Goal: Information Seeking & Learning: Check status

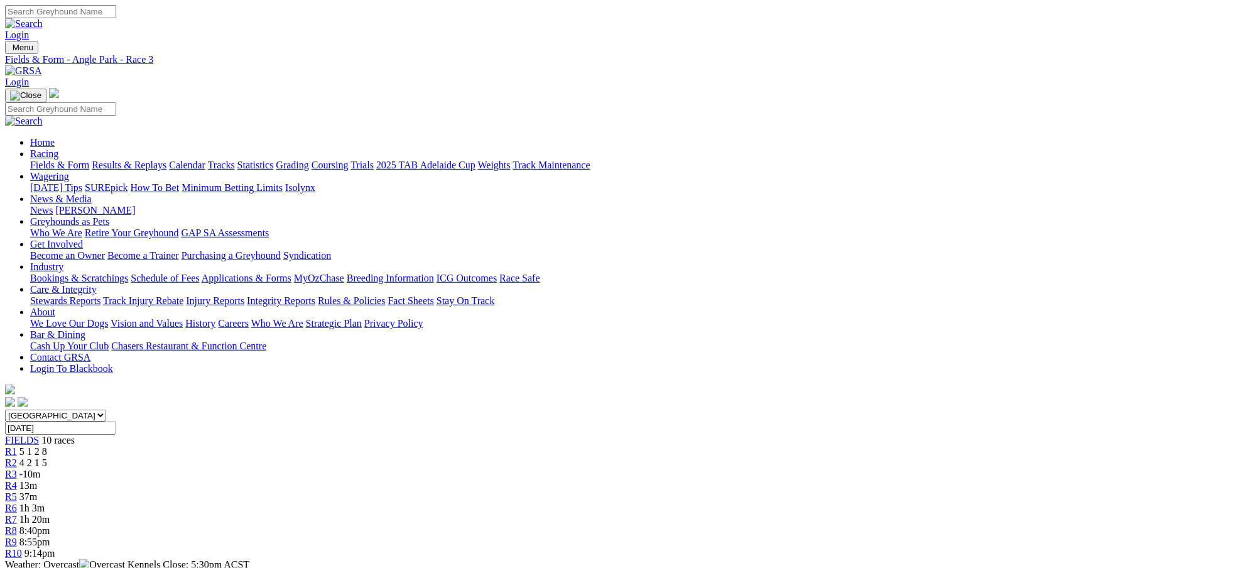
click at [89, 160] on link "Fields & Form" at bounding box center [59, 165] width 59 height 11
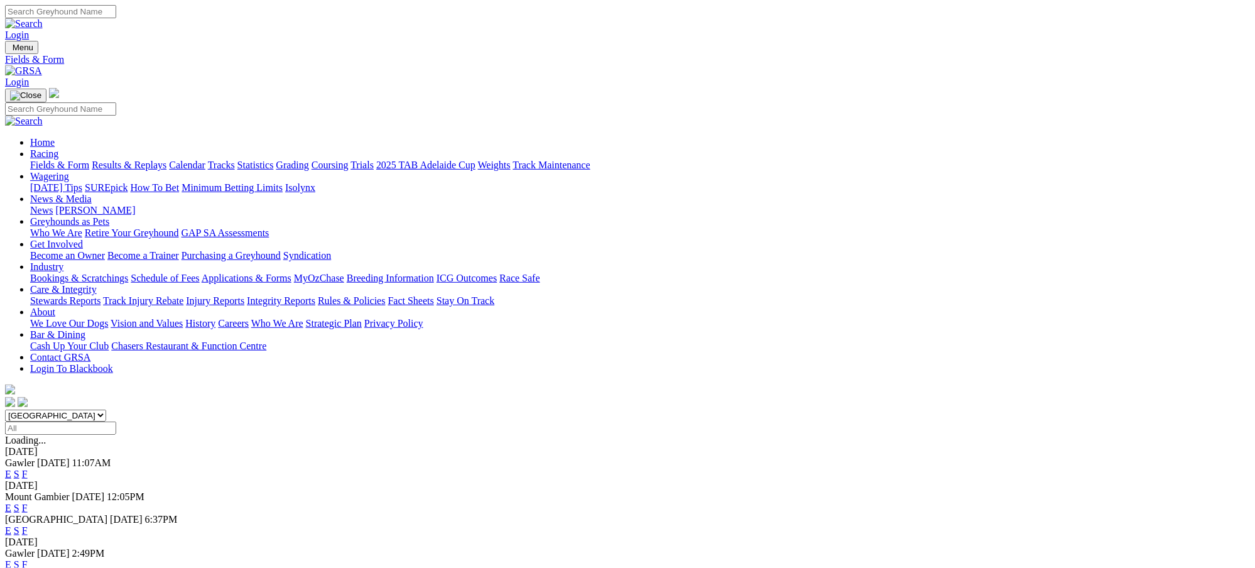
click at [166, 160] on link "Results & Replays" at bounding box center [129, 165] width 75 height 11
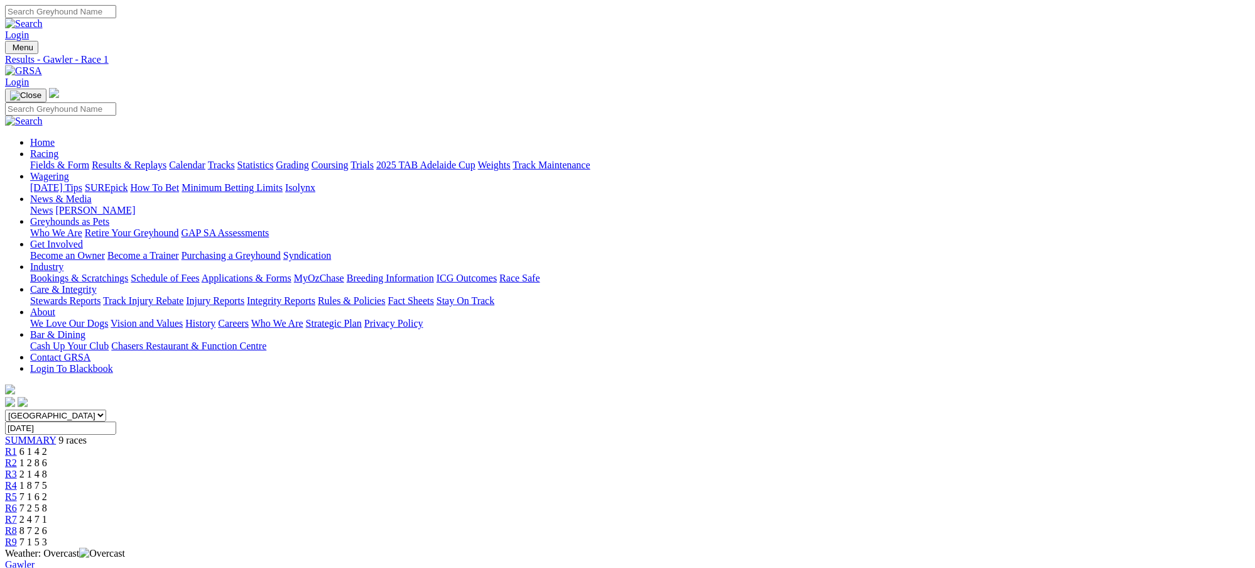
click at [452, 457] on div "R2 1 2 8 6" at bounding box center [627, 462] width 1245 height 11
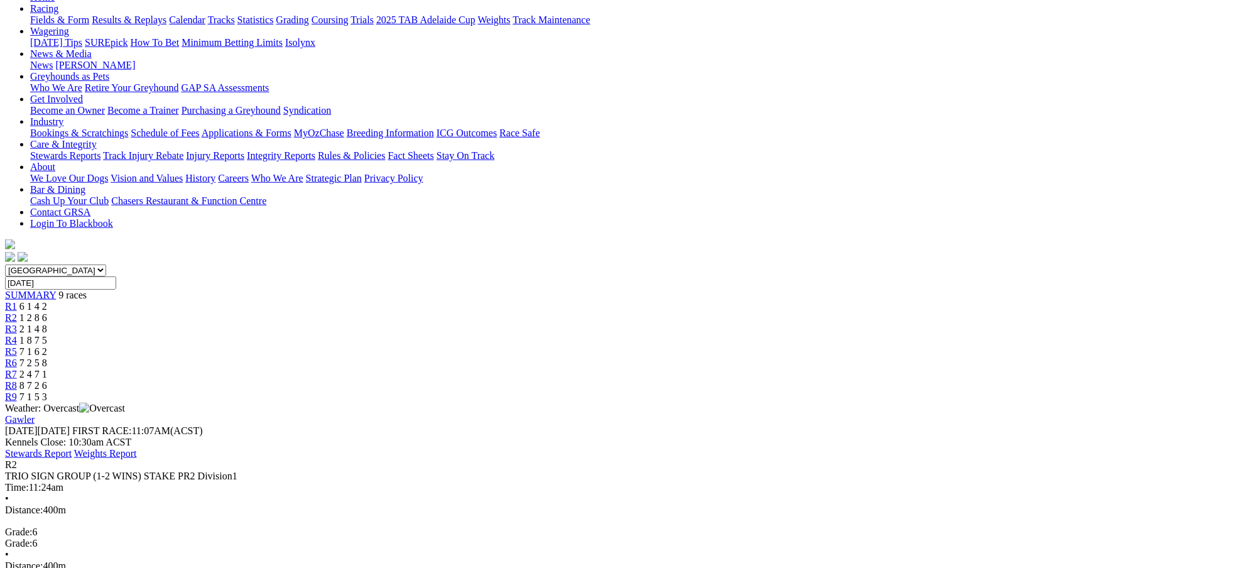
scroll to position [167, 0]
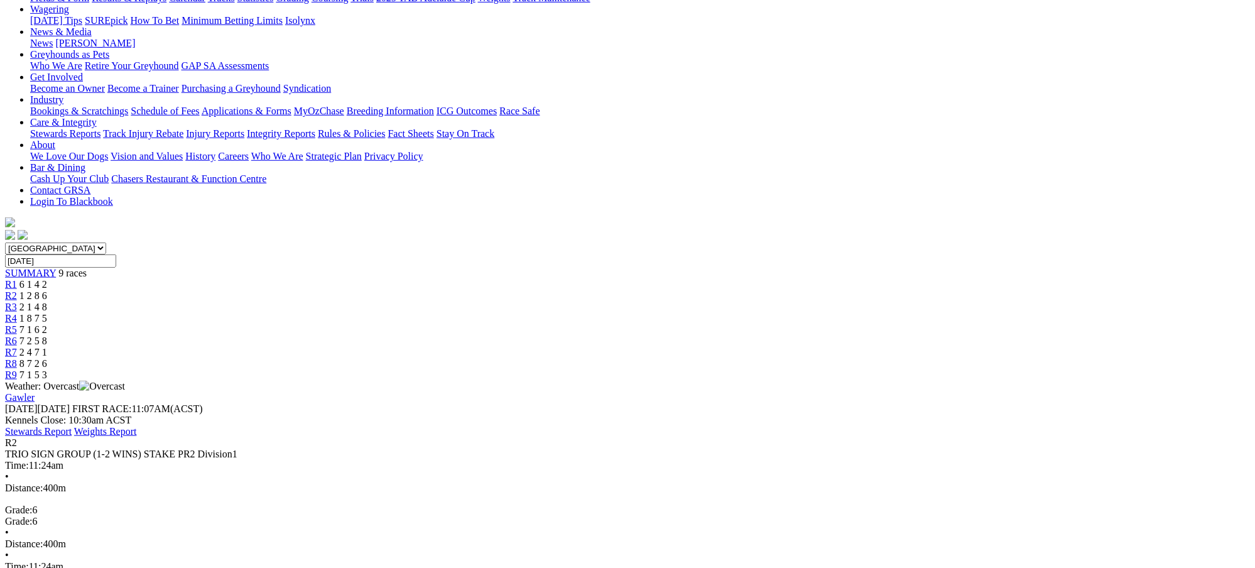
click at [523, 301] on div "R3 2 1 4 8" at bounding box center [627, 306] width 1245 height 11
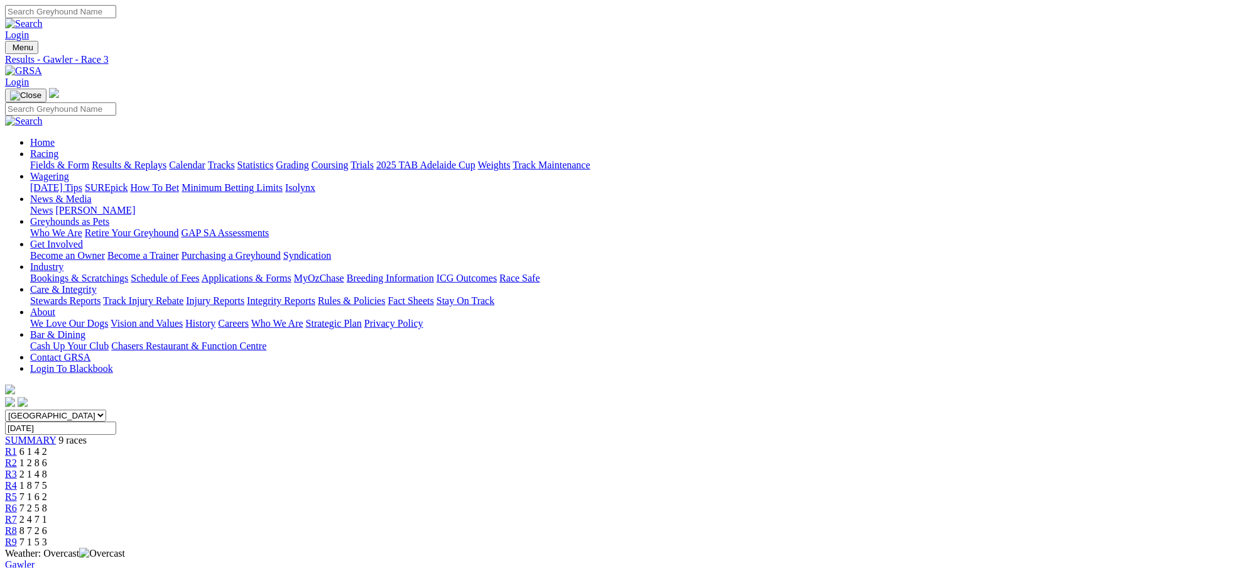
click at [443, 457] on div "R2 1 2 8 6" at bounding box center [627, 462] width 1245 height 11
click at [17, 468] on link "R3" at bounding box center [11, 473] width 12 height 11
click at [47, 457] on span "1 2 8 6" at bounding box center [33, 462] width 28 height 11
click at [47, 468] on span "2 1 4 8" at bounding box center [33, 473] width 28 height 11
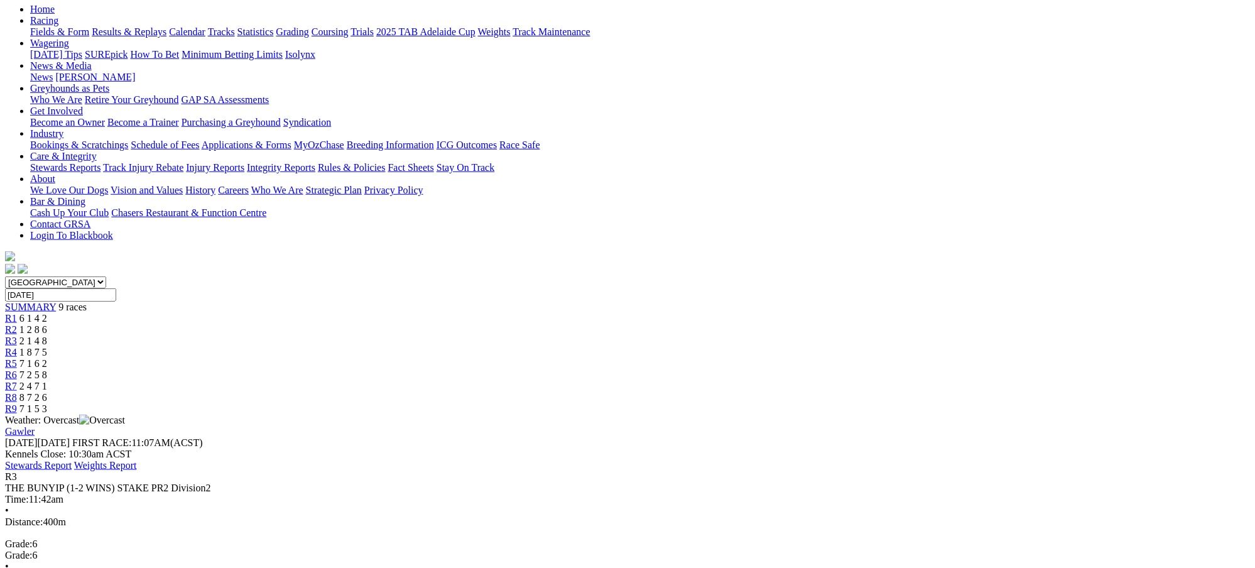
scroll to position [134, 0]
click at [47, 346] on span "1 8 7 5" at bounding box center [33, 351] width 28 height 11
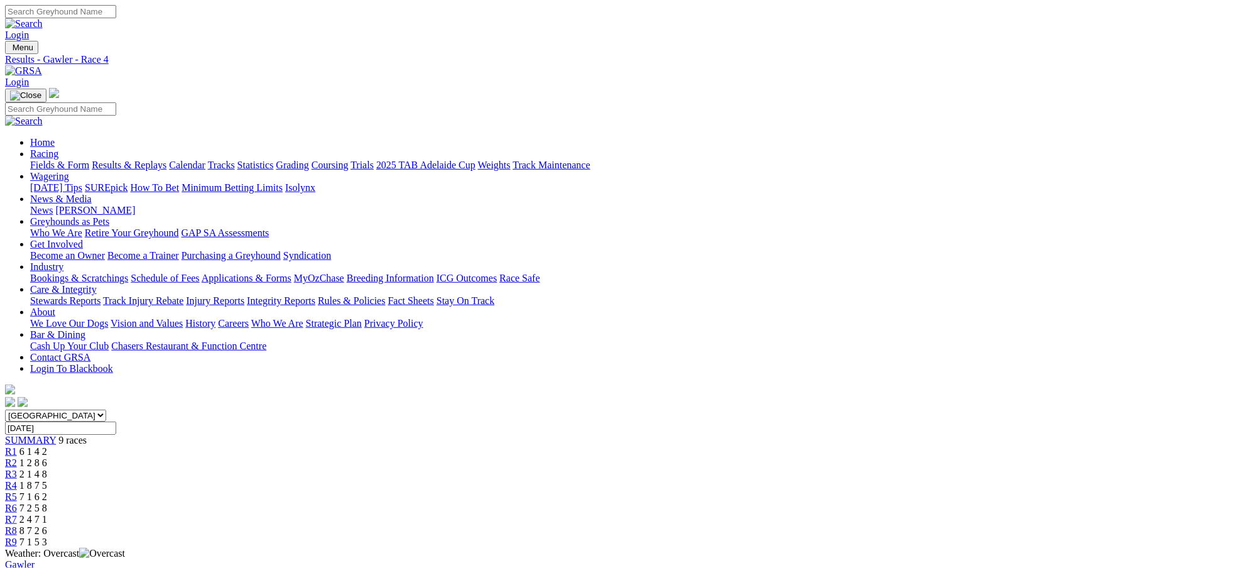
click at [675, 491] on div "R5 7 1 6 2" at bounding box center [627, 496] width 1245 height 11
click at [47, 502] on span "7 2 5 8" at bounding box center [33, 507] width 28 height 11
click at [47, 514] on span "2 4 7 1" at bounding box center [33, 519] width 28 height 11
click at [47, 525] on span "8 7 2 6" at bounding box center [33, 530] width 28 height 11
click at [47, 536] on span "7 1 5 3" at bounding box center [33, 541] width 28 height 11
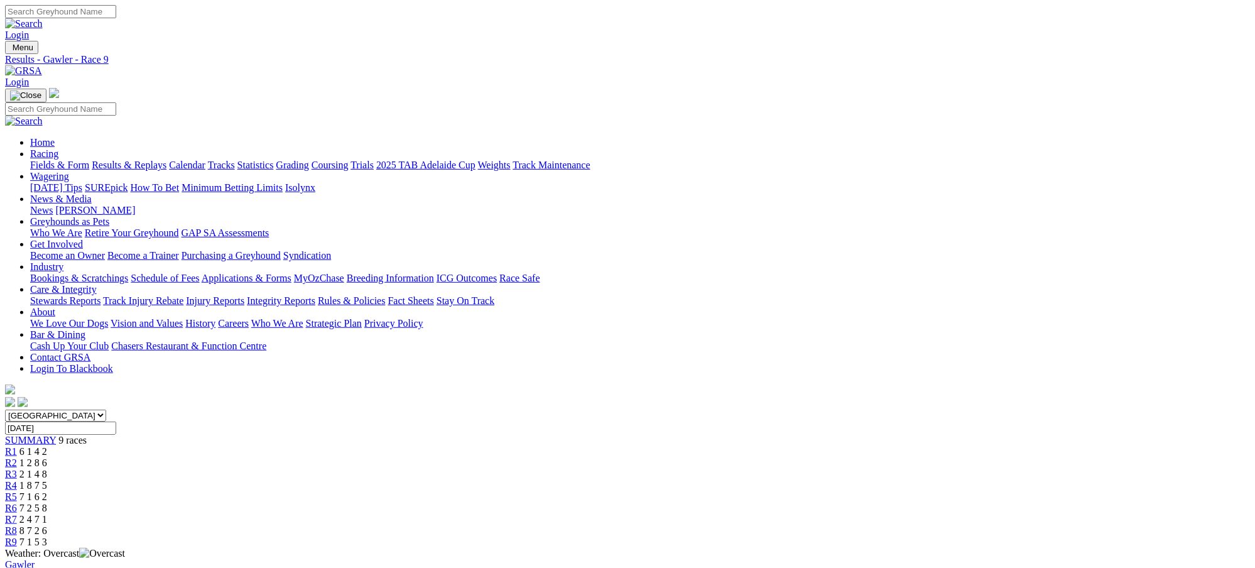
click at [166, 160] on link "Results & Replays" at bounding box center [129, 165] width 75 height 11
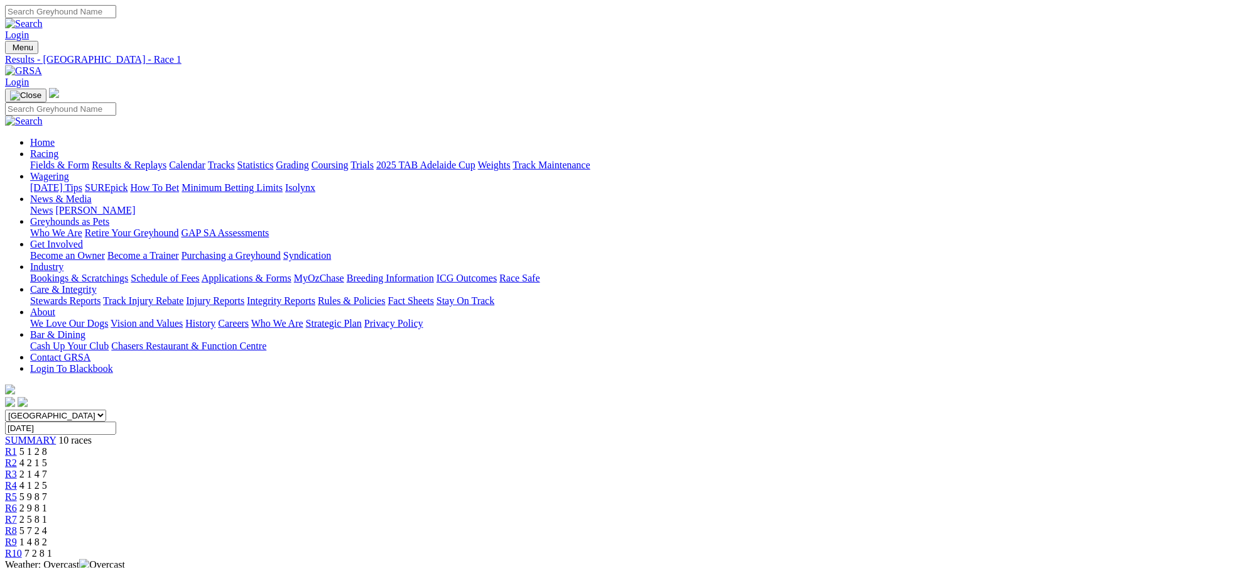
click at [431, 457] on div "R2 4 2 1 5" at bounding box center [627, 462] width 1245 height 11
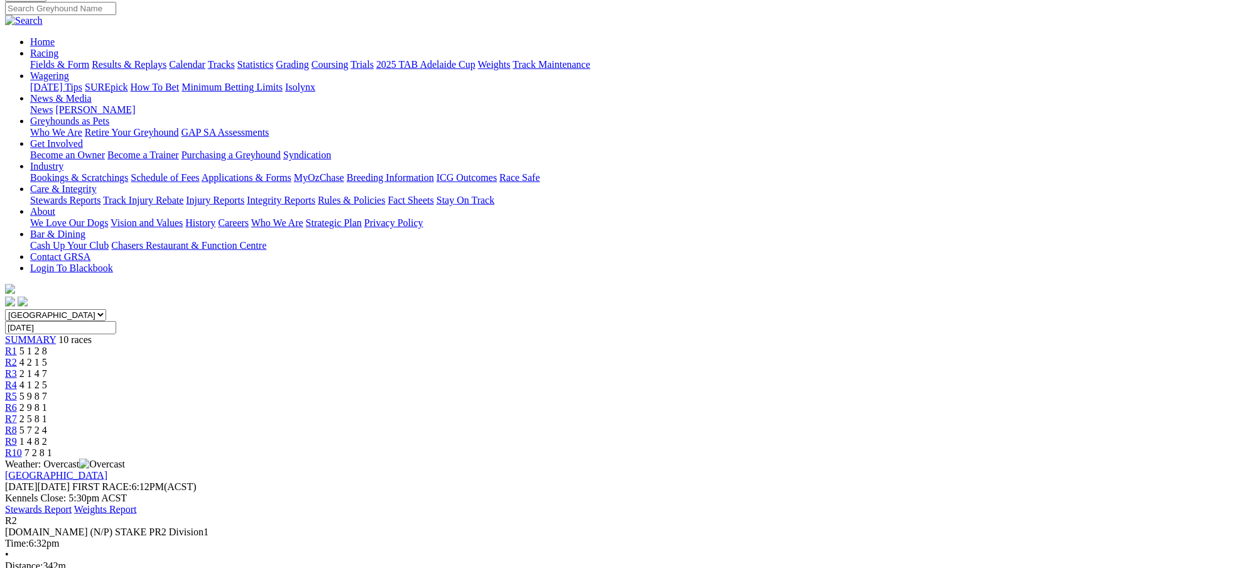
scroll to position [134, 0]
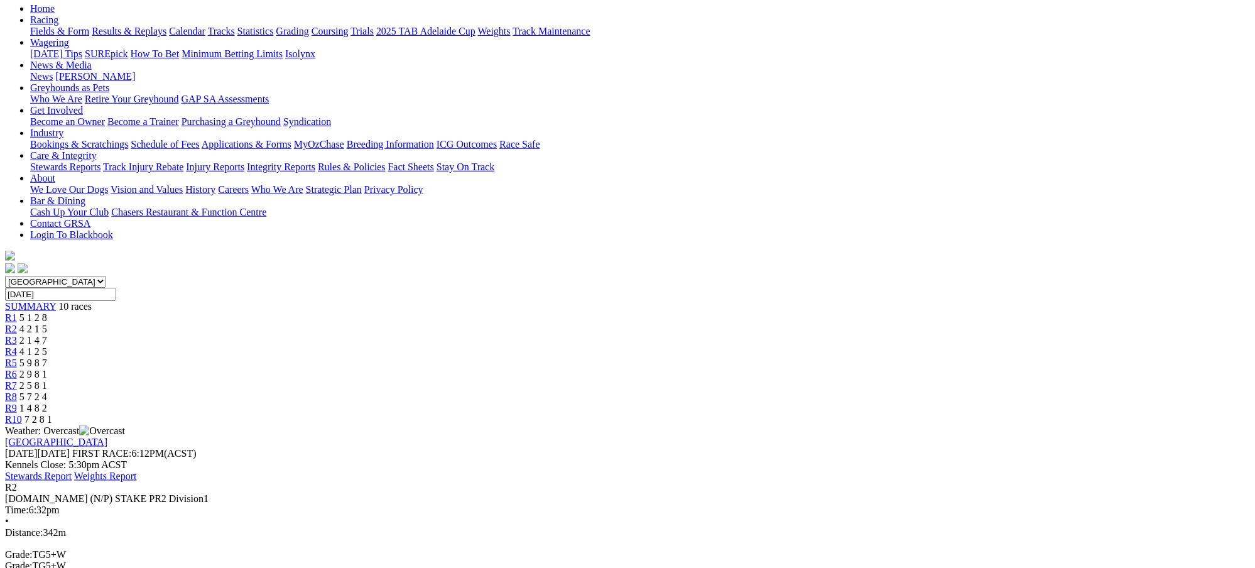
click at [47, 335] on span "2 1 4 7" at bounding box center [33, 340] width 28 height 11
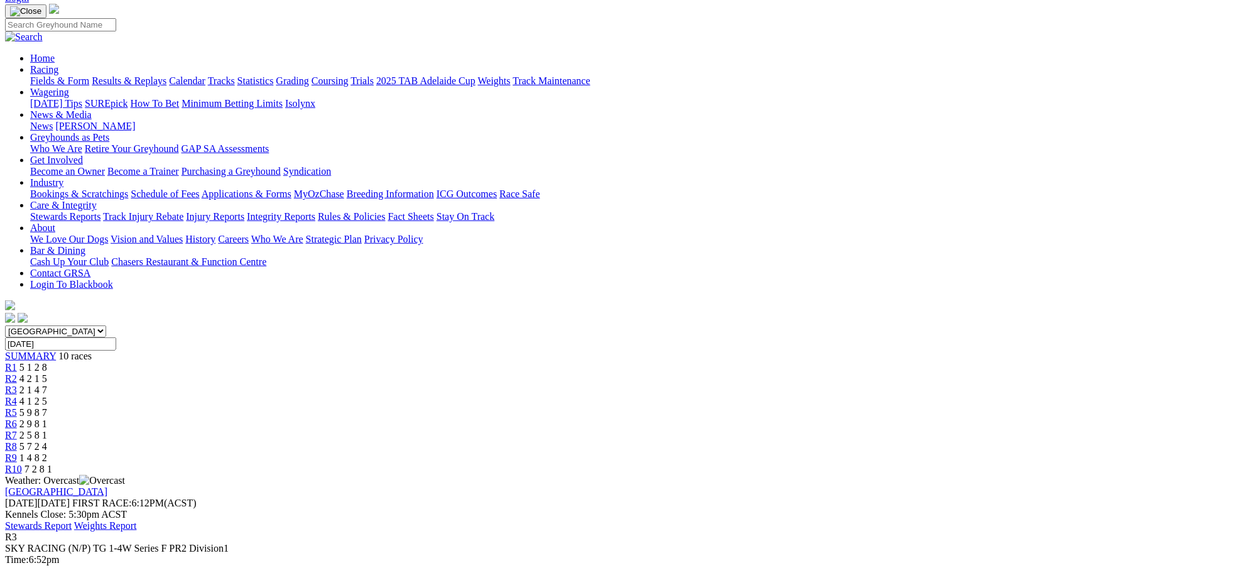
scroll to position [100, 0]
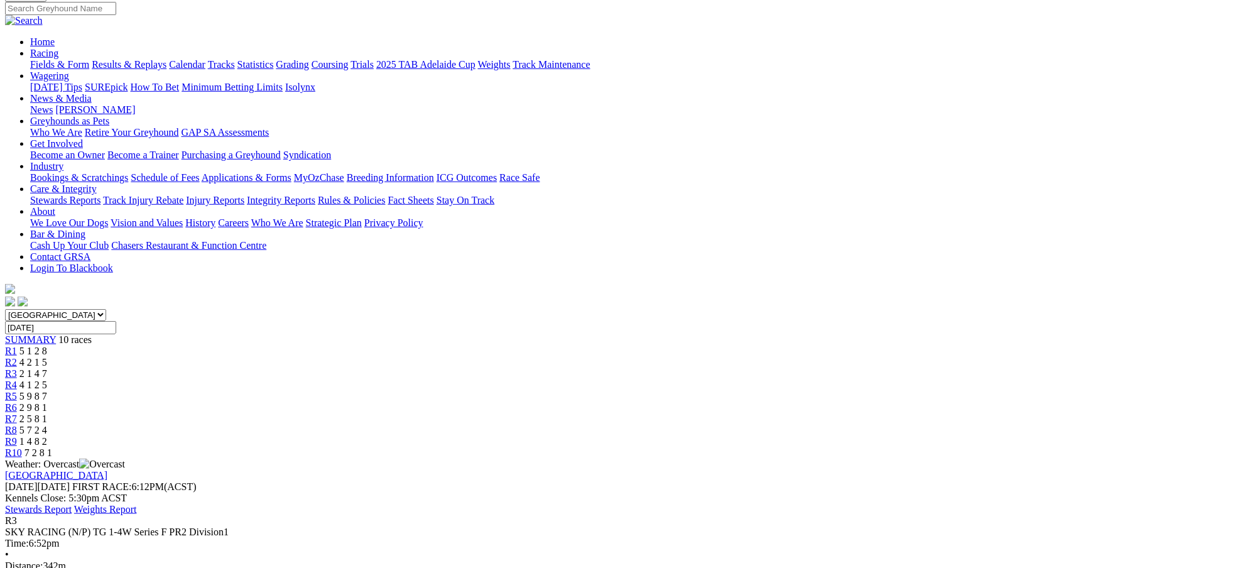
click at [566, 379] on div "R4 4 1 2 5" at bounding box center [627, 384] width 1245 height 11
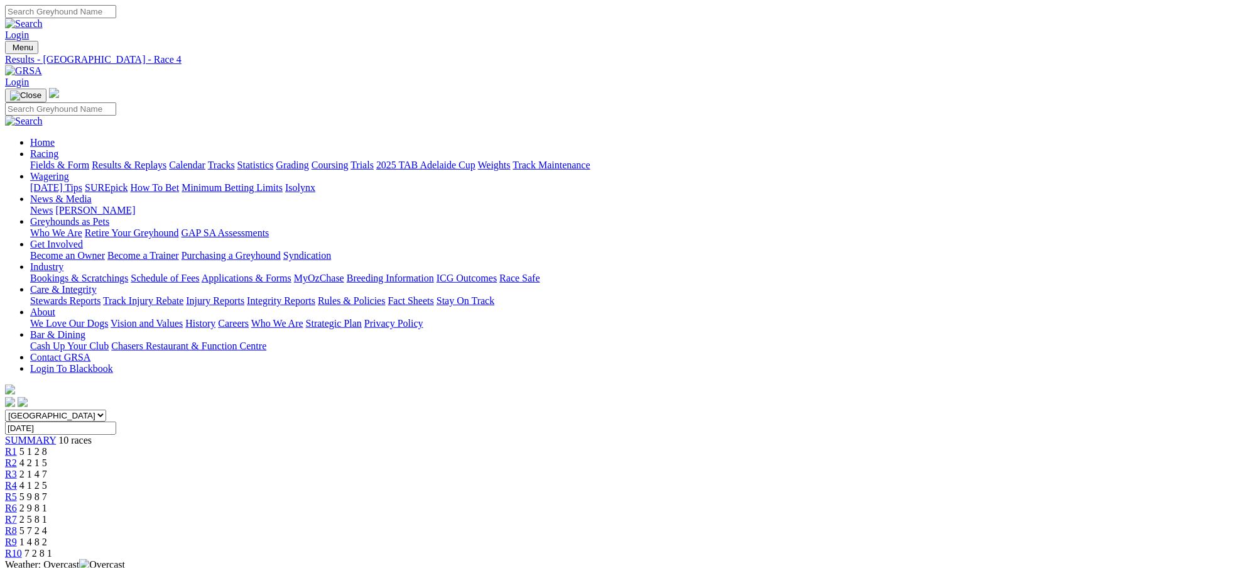
click at [636, 491] on div "R5 5 9 8 7" at bounding box center [627, 496] width 1245 height 11
click at [719, 502] on div "R6 2 9 8 1" at bounding box center [627, 507] width 1245 height 11
click at [47, 491] on span "5 9 8 7" at bounding box center [33, 496] width 28 height 11
click at [47, 502] on span "2 9 8 1" at bounding box center [33, 507] width 28 height 11
click at [47, 514] on span "2 5 8 1" at bounding box center [33, 519] width 28 height 11
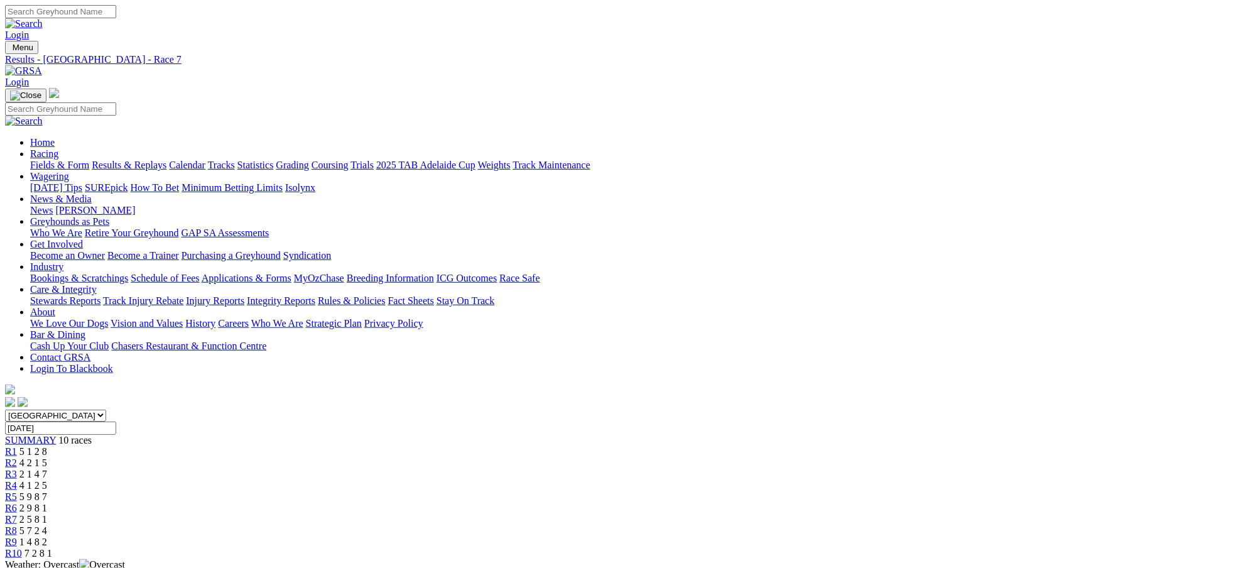
click at [17, 525] on span "R8" at bounding box center [11, 530] width 12 height 11
click at [47, 536] on span "1 4 8 2" at bounding box center [33, 541] width 28 height 11
click at [52, 548] on span "7 2 8 1" at bounding box center [38, 553] width 28 height 11
